Goal: Task Accomplishment & Management: Manage account settings

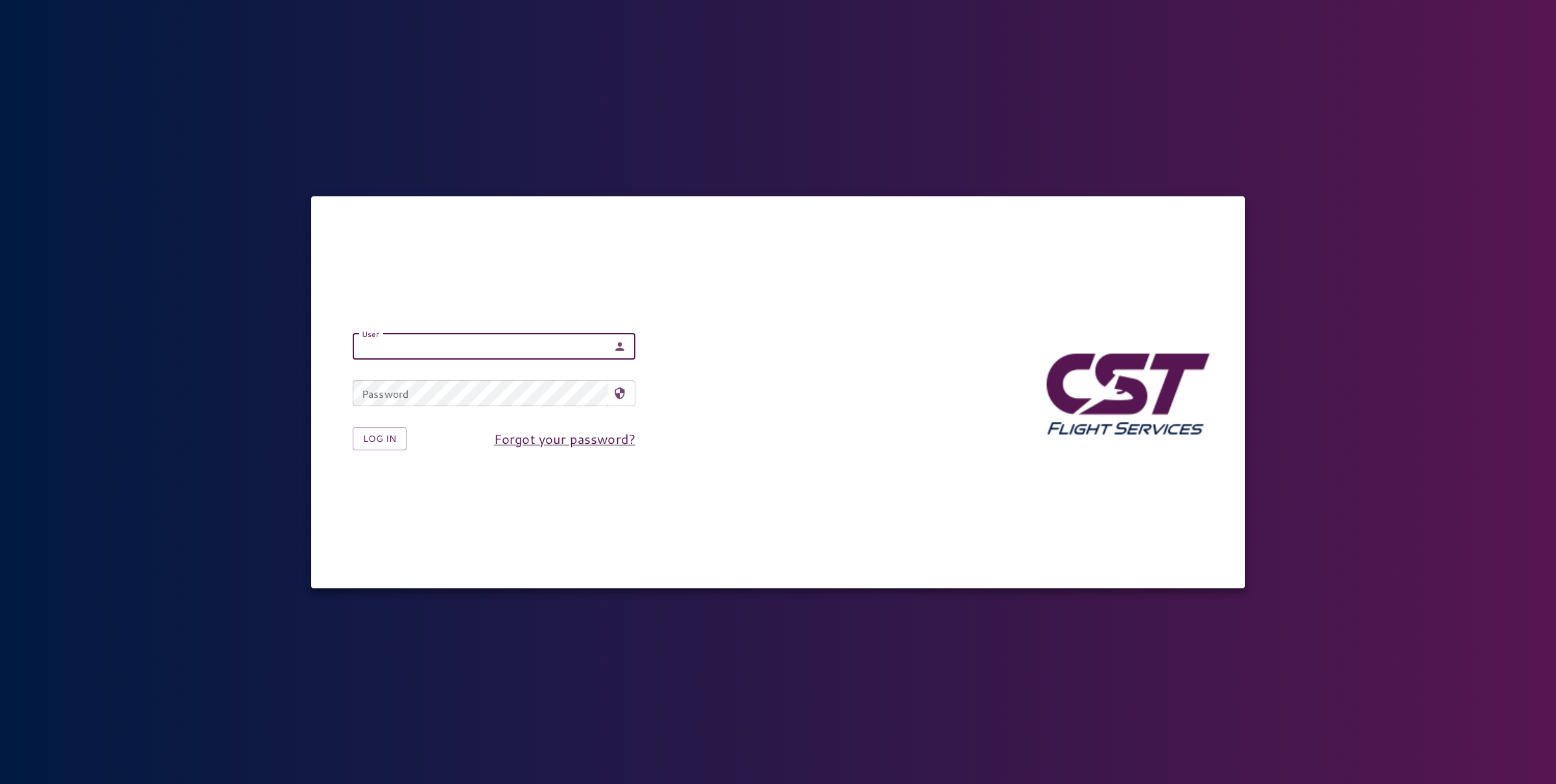
click at [404, 349] on input "User" at bounding box center [481, 347] width 256 height 26
type input "**********"
click at [387, 437] on button "Log in" at bounding box center [380, 439] width 54 height 24
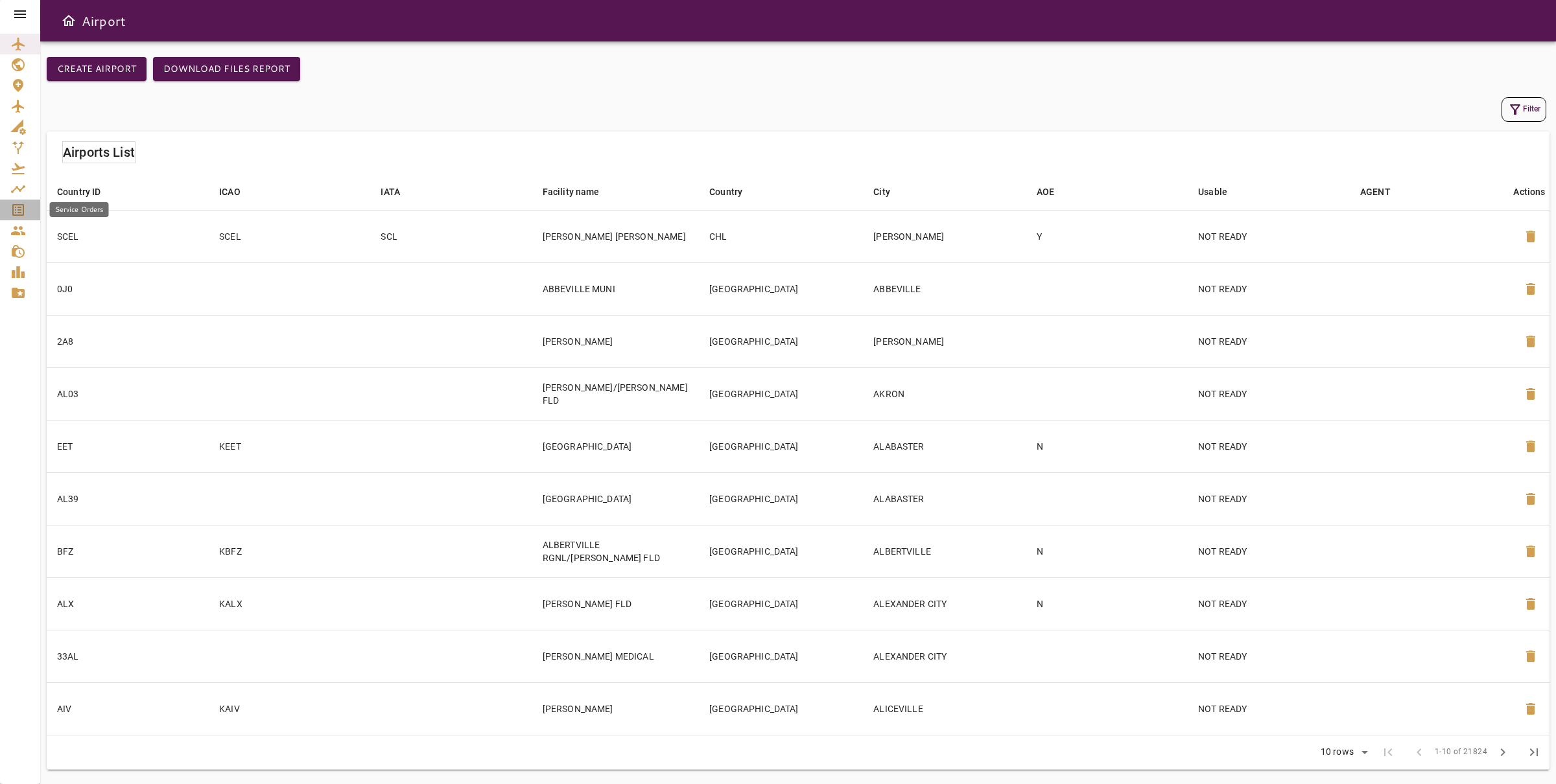
click at [17, 214] on icon "Service Orders" at bounding box center [18, 210] width 16 height 16
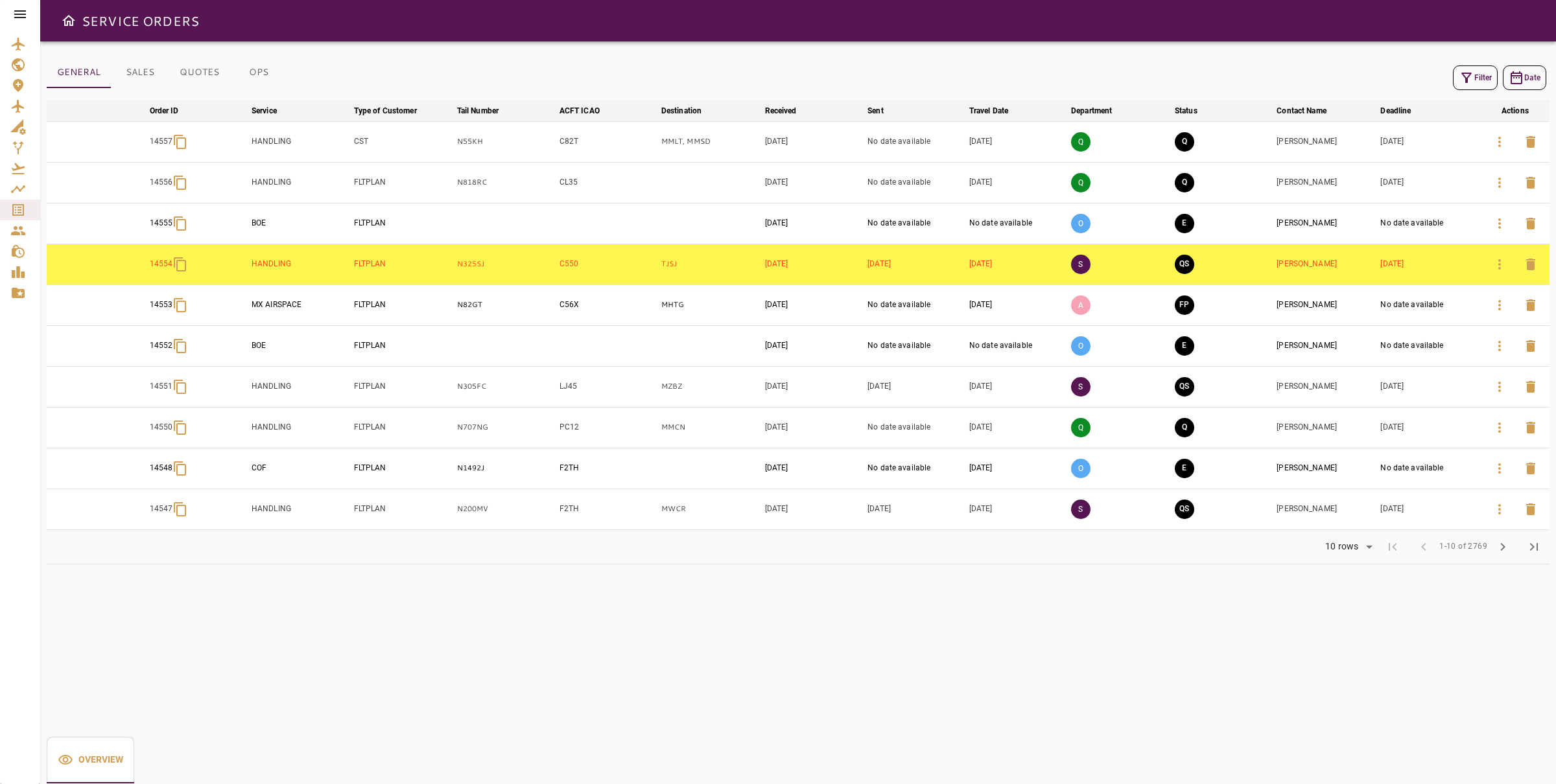
click at [1490, 513] on button "button" at bounding box center [1499, 509] width 31 height 31
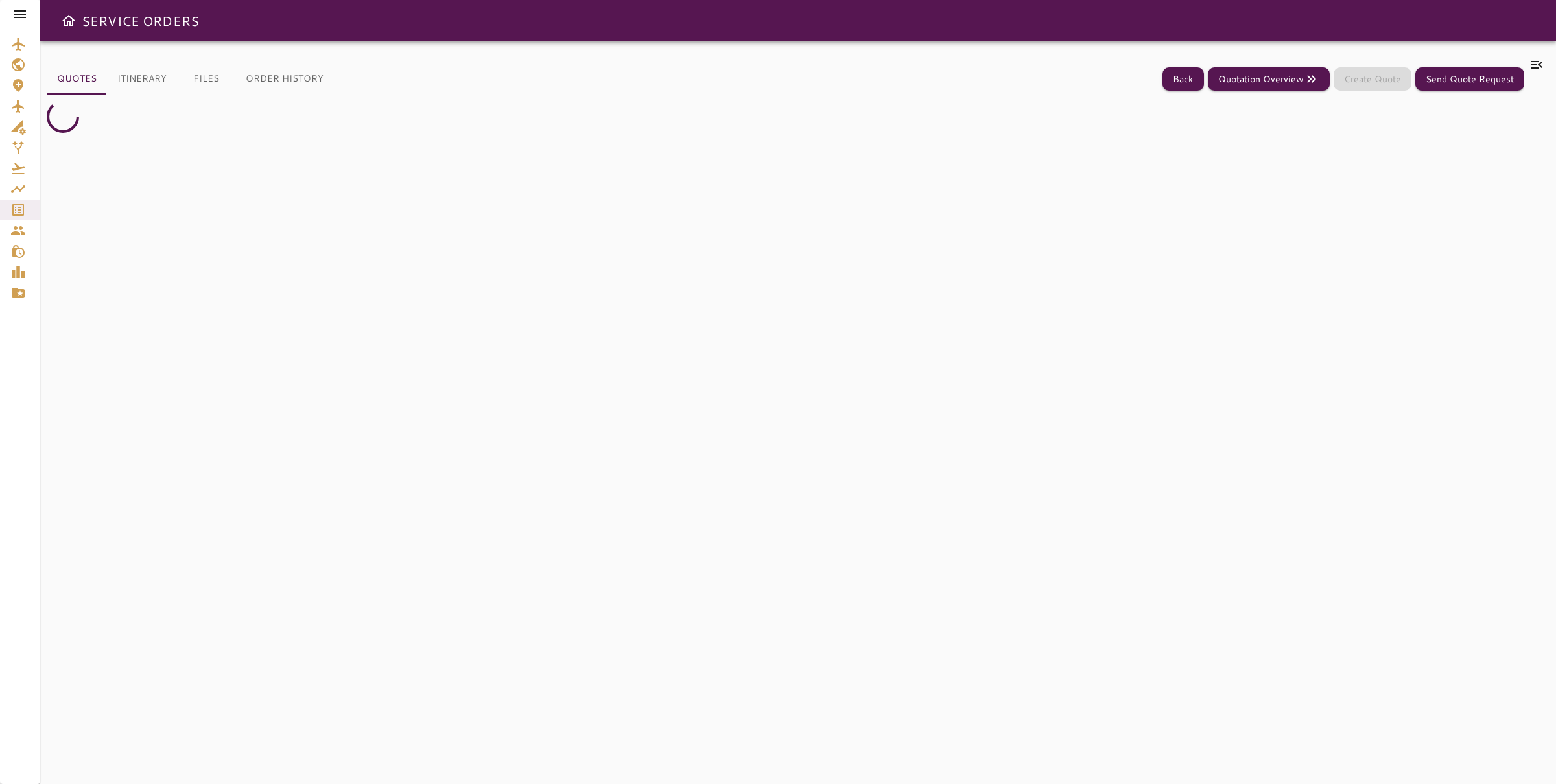
click at [138, 65] on button "Itinerary" at bounding box center [142, 79] width 70 height 31
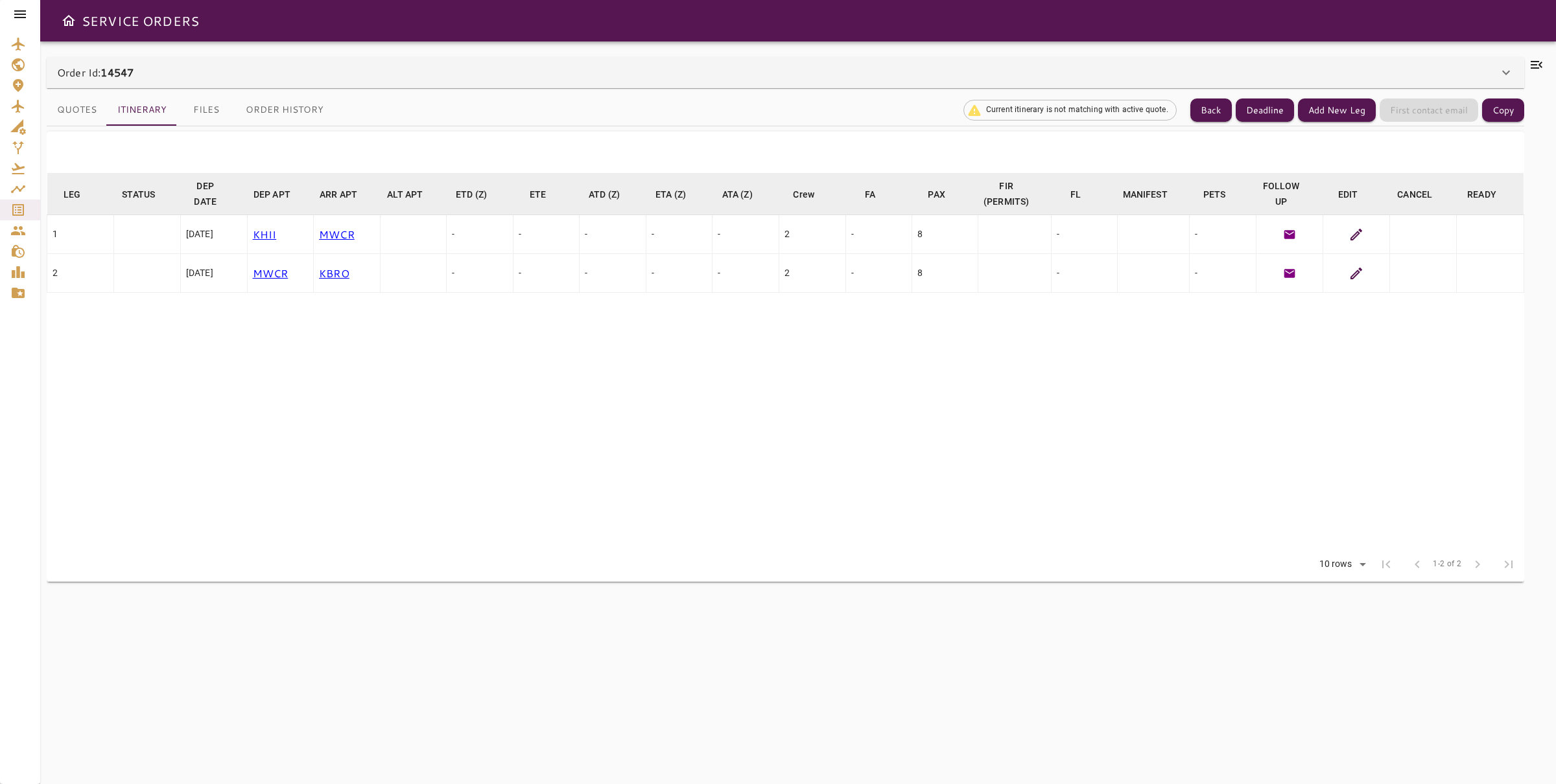
click at [63, 115] on button "Quotes" at bounding box center [77, 110] width 61 height 31
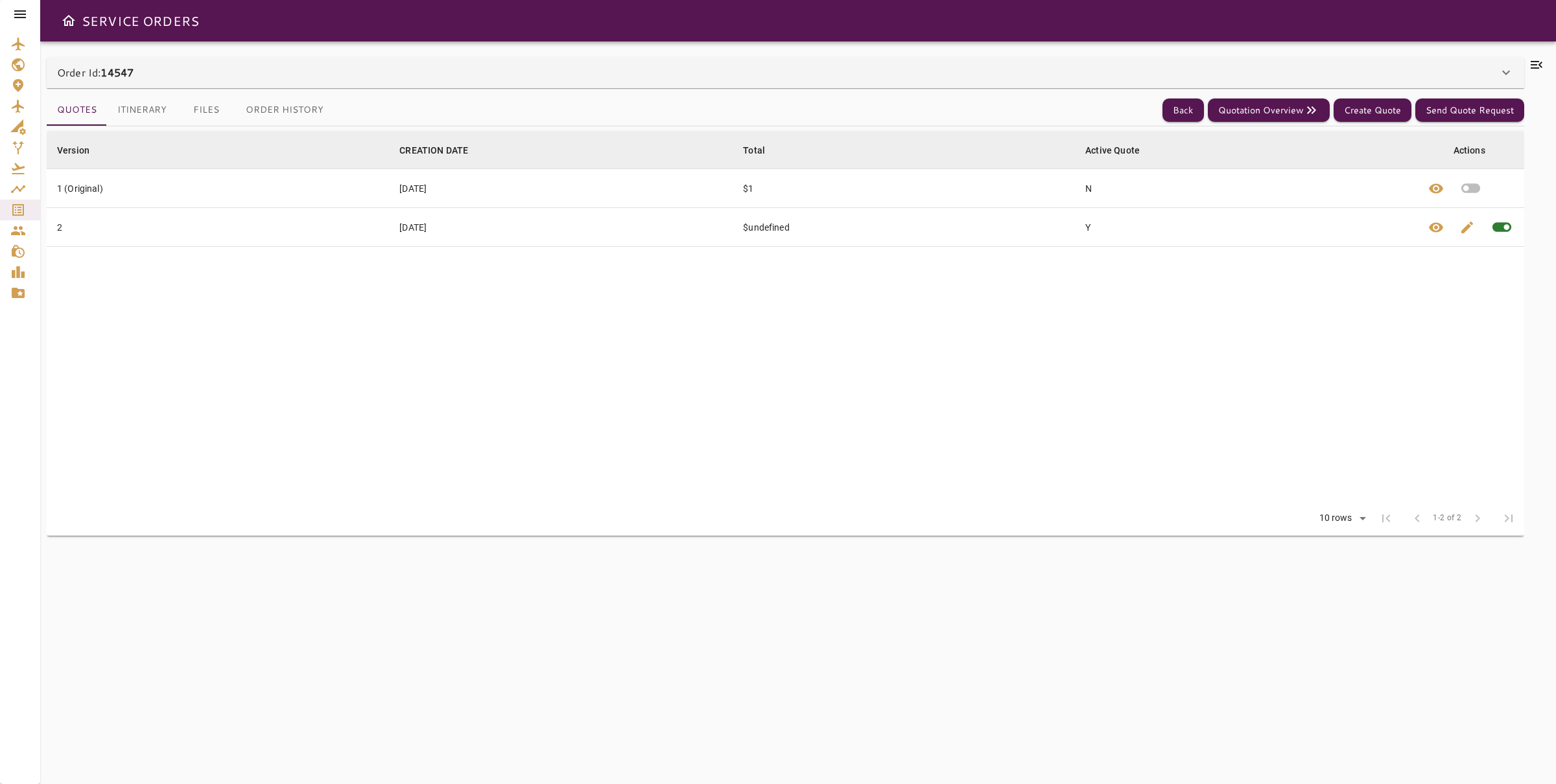
click at [132, 111] on button "Itinerary" at bounding box center [142, 110] width 70 height 31
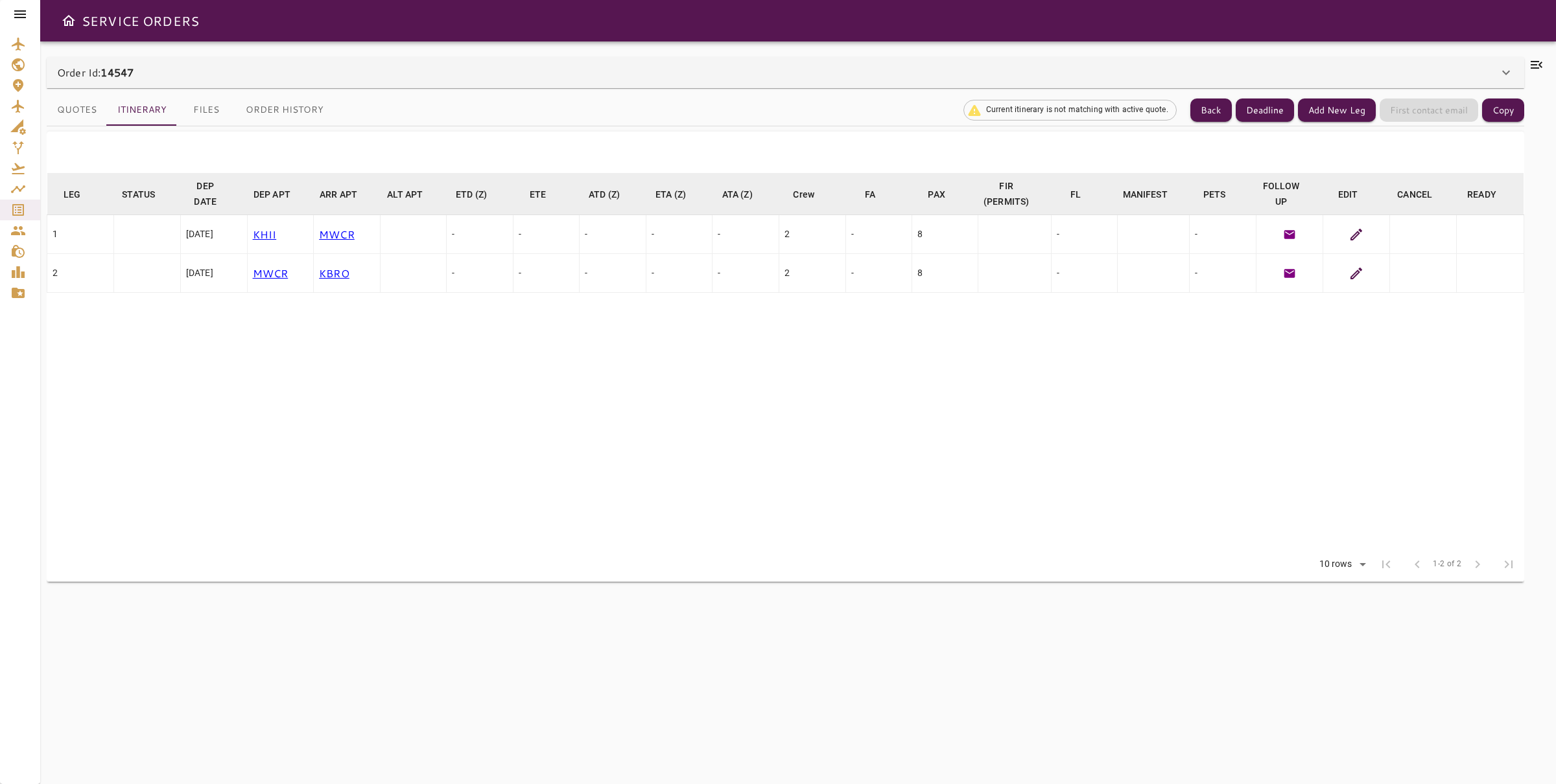
click at [1358, 274] on icon at bounding box center [1357, 273] width 12 height 12
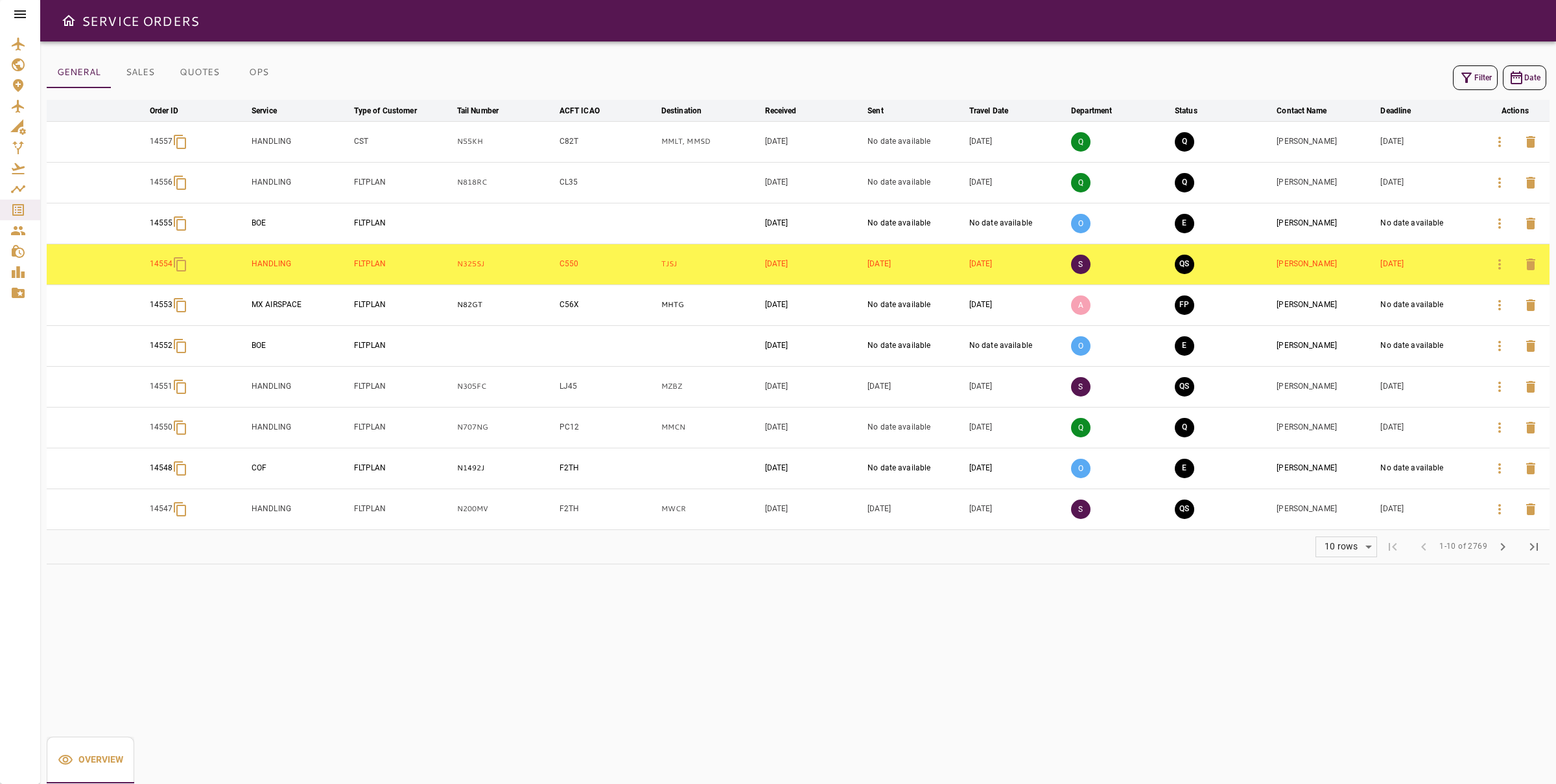
click at [1504, 512] on icon "button" at bounding box center [1500, 510] width 16 height 16
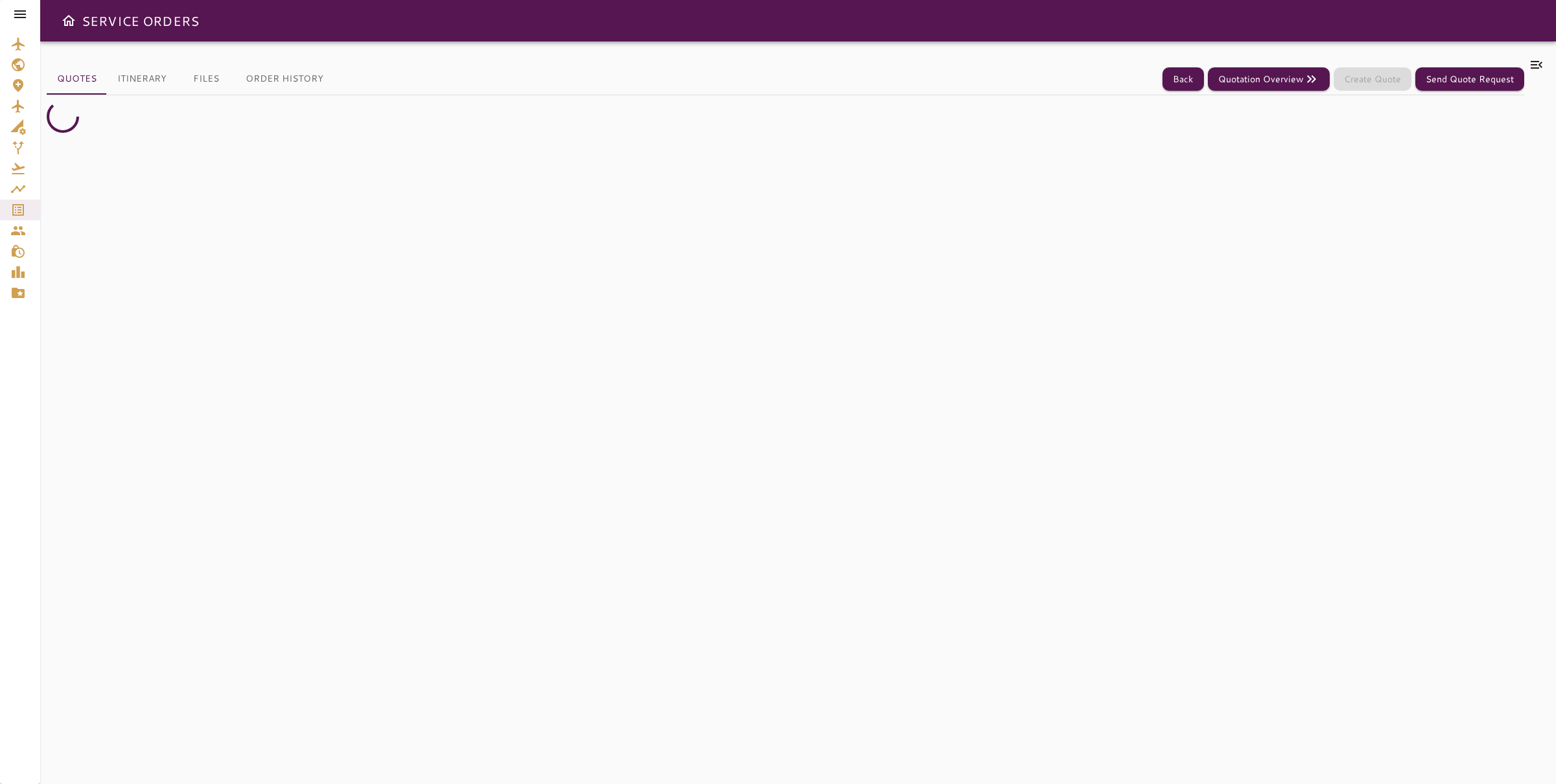
click at [132, 81] on button "Itinerary" at bounding box center [142, 79] width 70 height 31
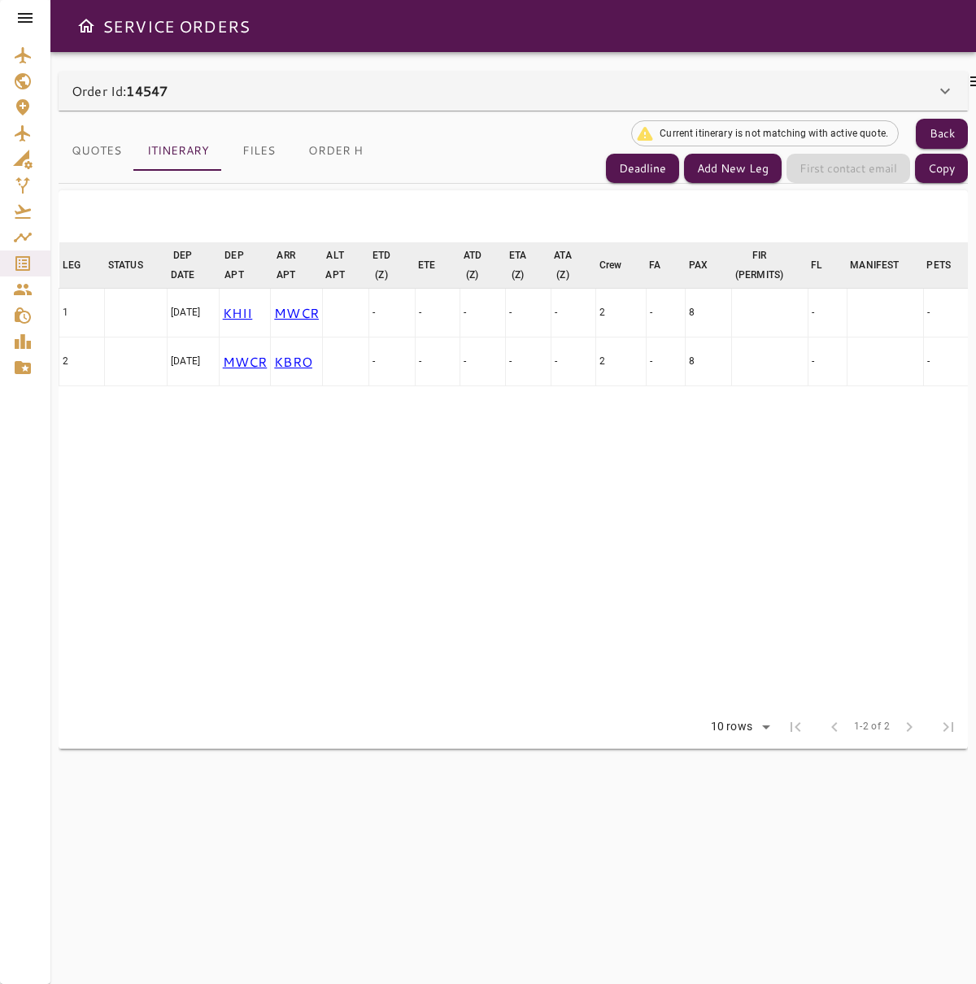
click at [320, 106] on div "Order Id: 14547" at bounding box center [514, 91] width 910 height 39
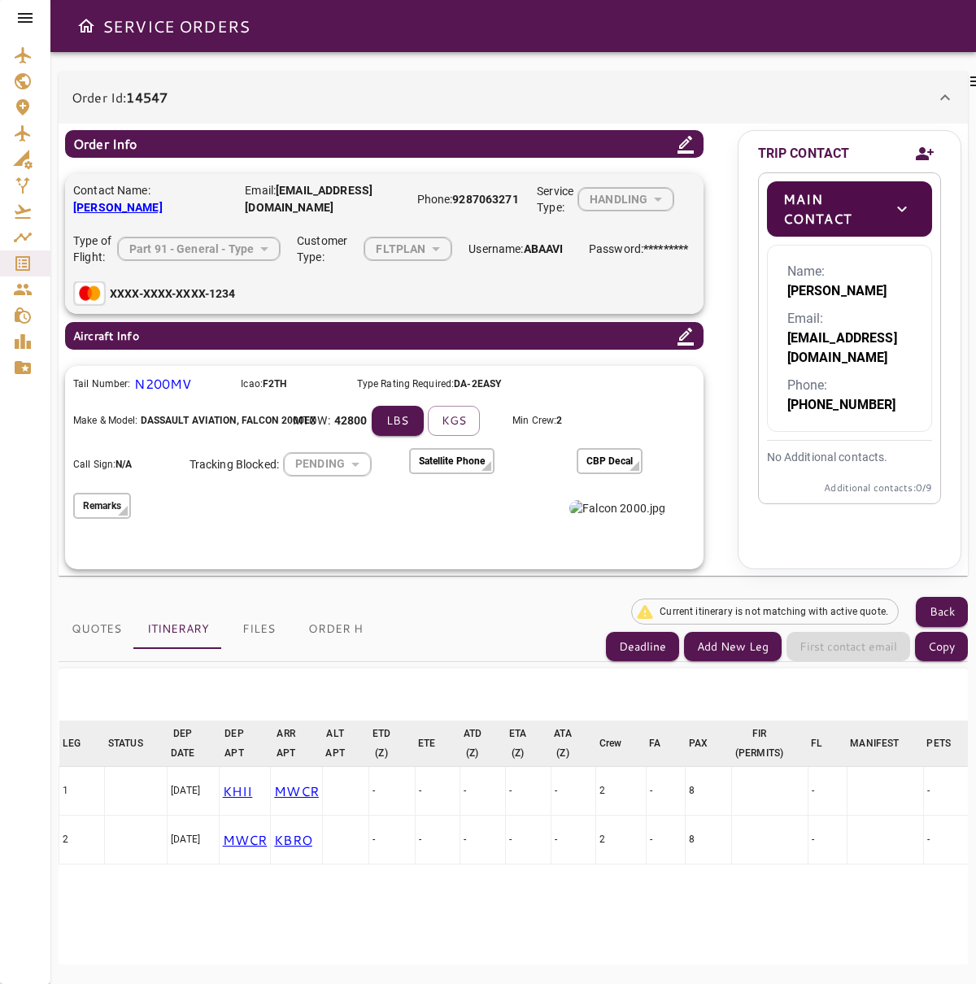
click at [694, 329] on icon at bounding box center [686, 336] width 20 height 20
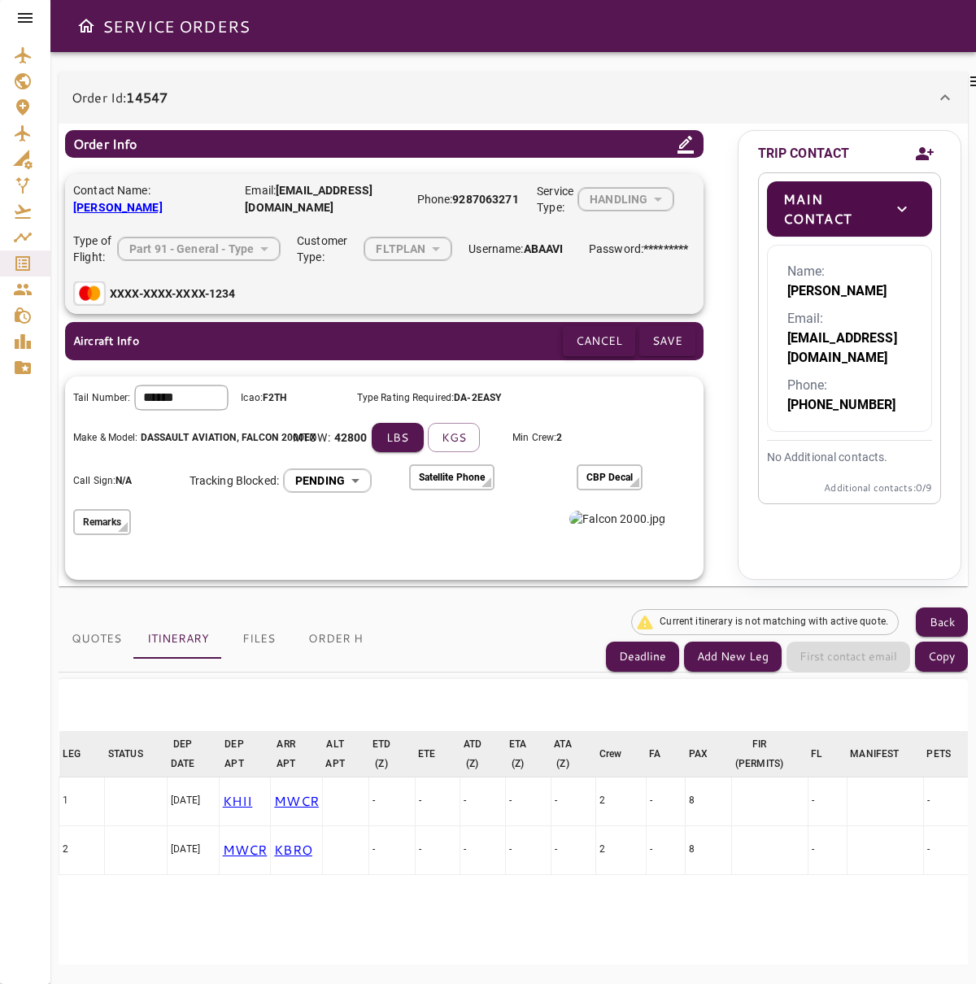
click at [615, 332] on button "Cancel" at bounding box center [599, 341] width 72 height 30
